Goal: Navigation & Orientation: Find specific page/section

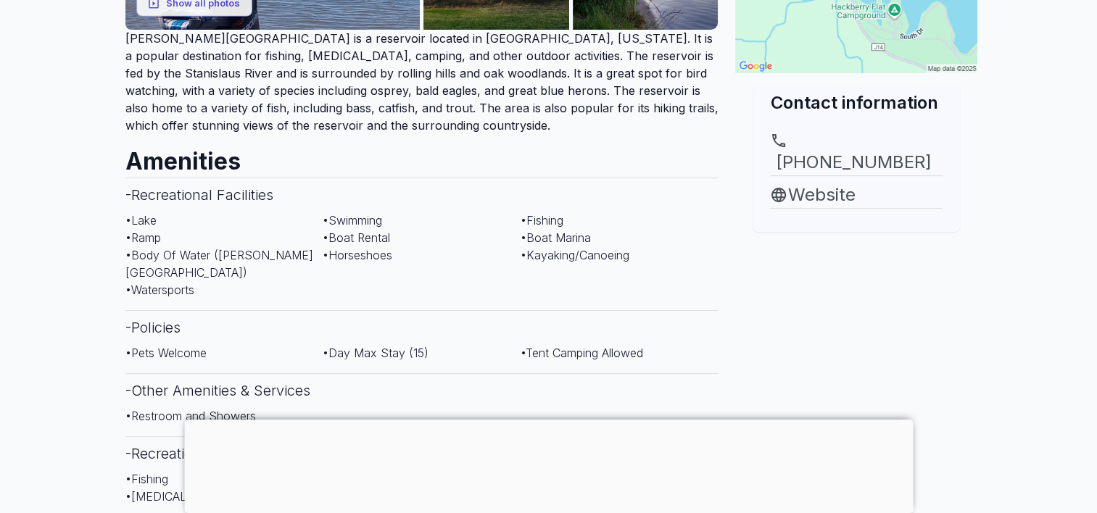
scroll to position [508, 0]
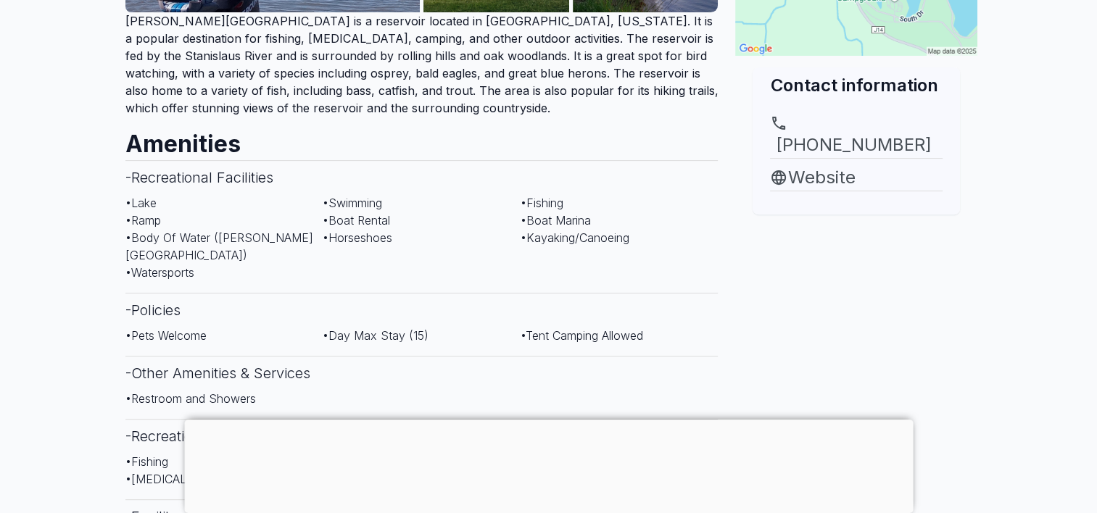
click at [544, 420] on div at bounding box center [548, 420] width 729 height 0
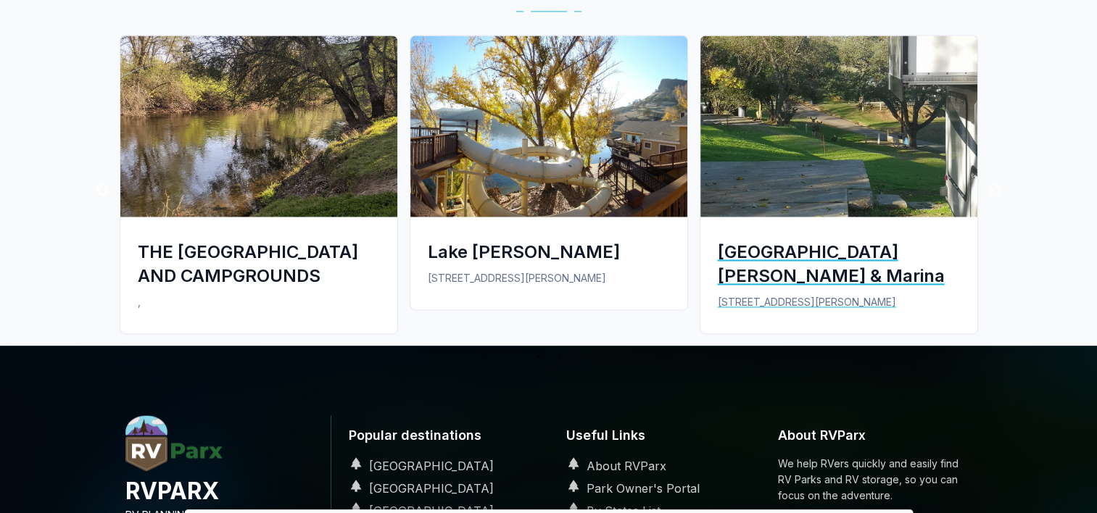
scroll to position [2004, 0]
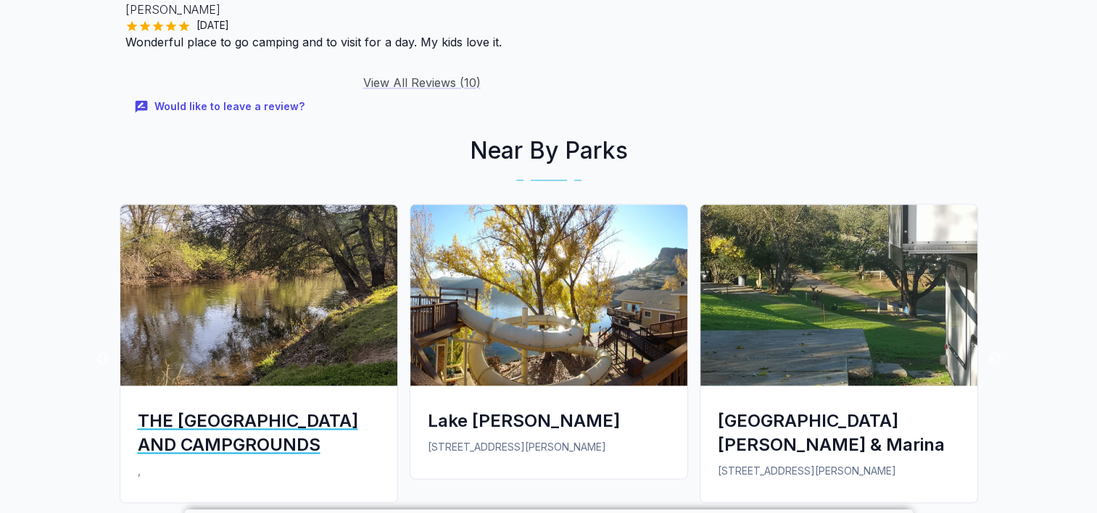
click at [226, 415] on div "THE [GEOGRAPHIC_DATA] AND CAMPGROUNDS" at bounding box center [259, 433] width 242 height 48
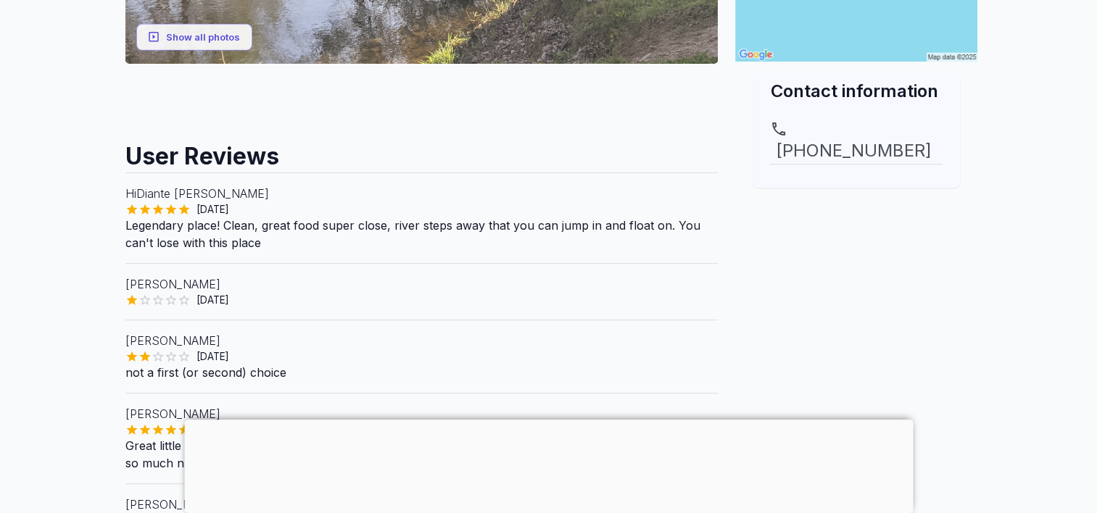
scroll to position [508, 0]
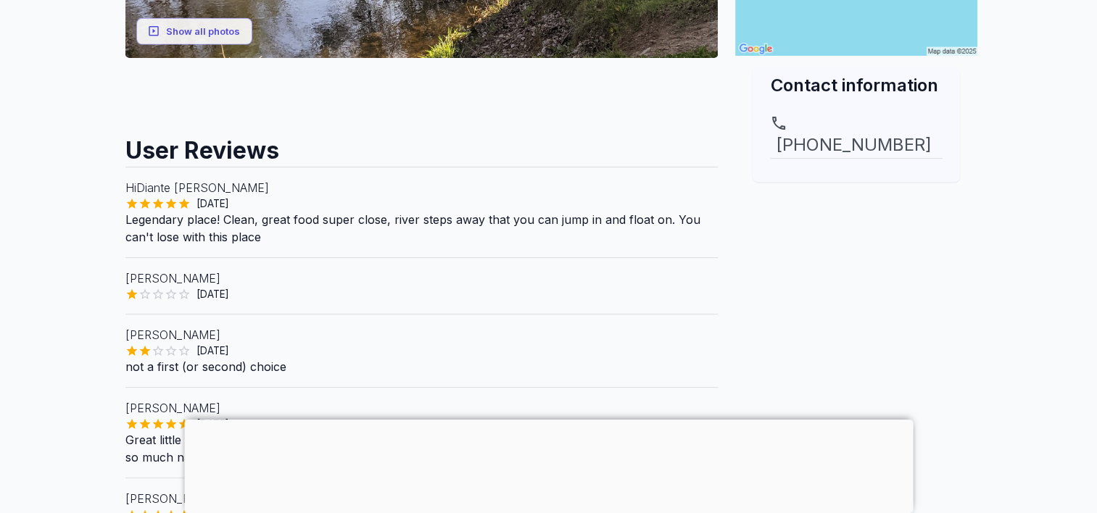
click at [547, 420] on div at bounding box center [548, 420] width 729 height 0
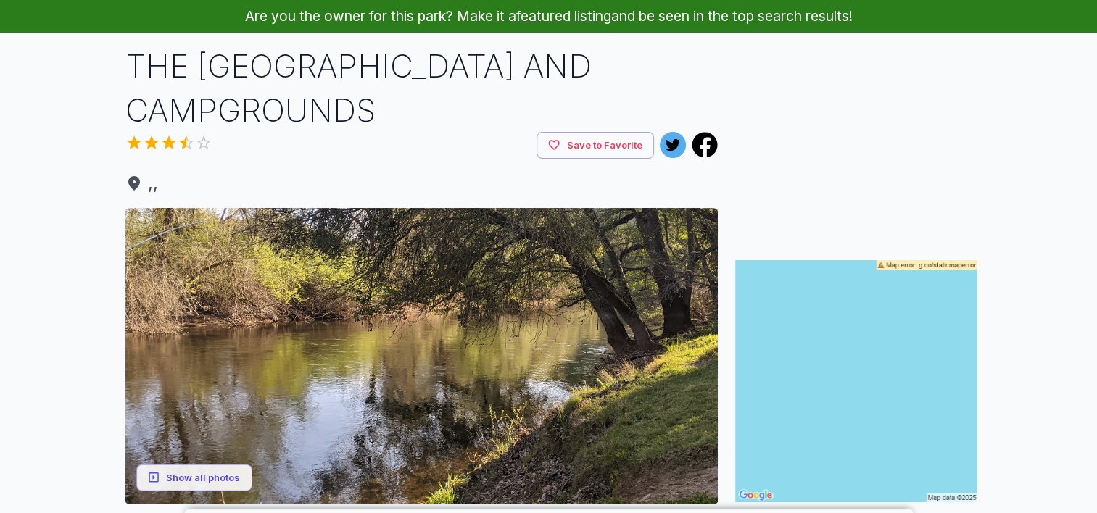
scroll to position [0, 0]
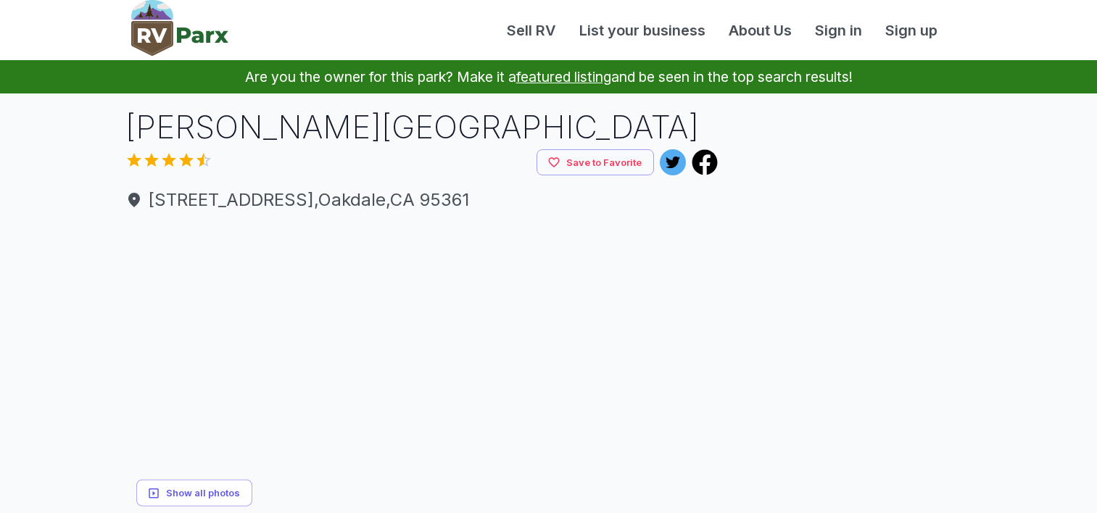
scroll to position [2004, 0]
